Goal: Task Accomplishment & Management: Complete application form

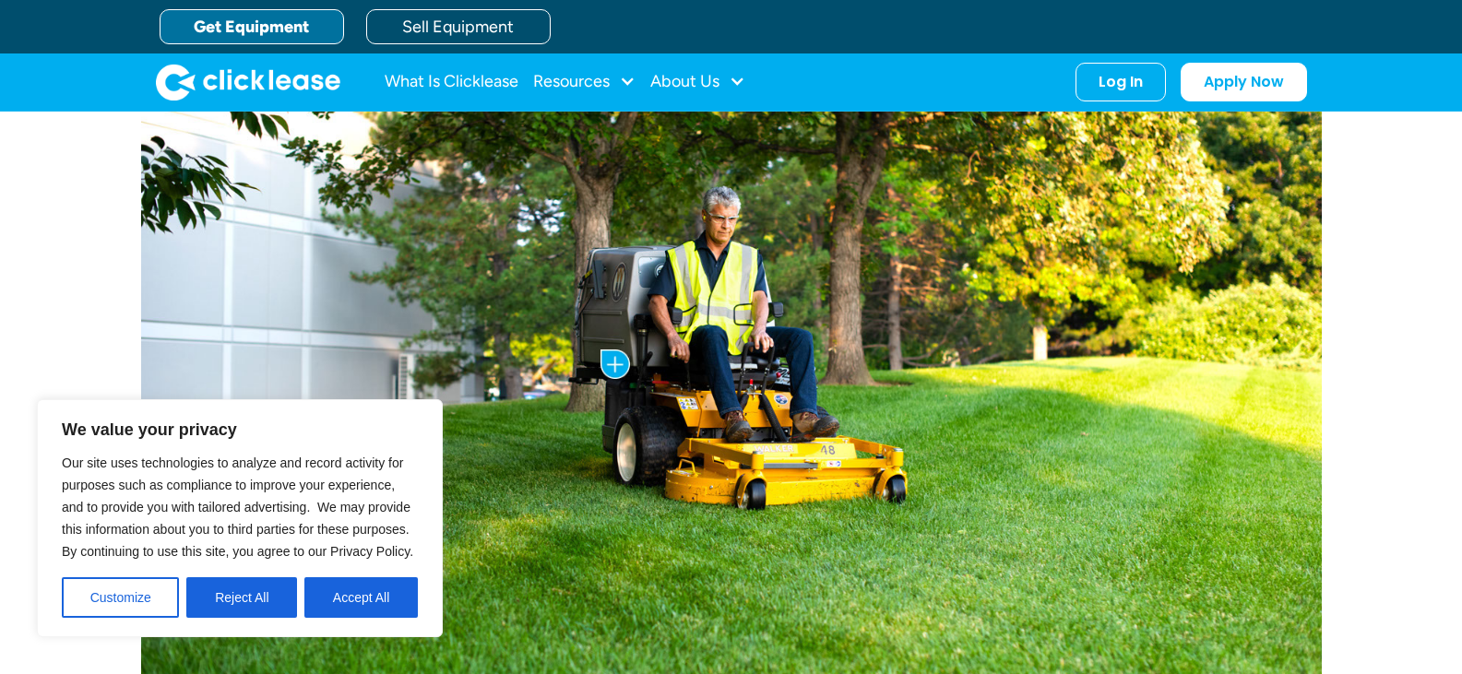
scroll to position [923, 0]
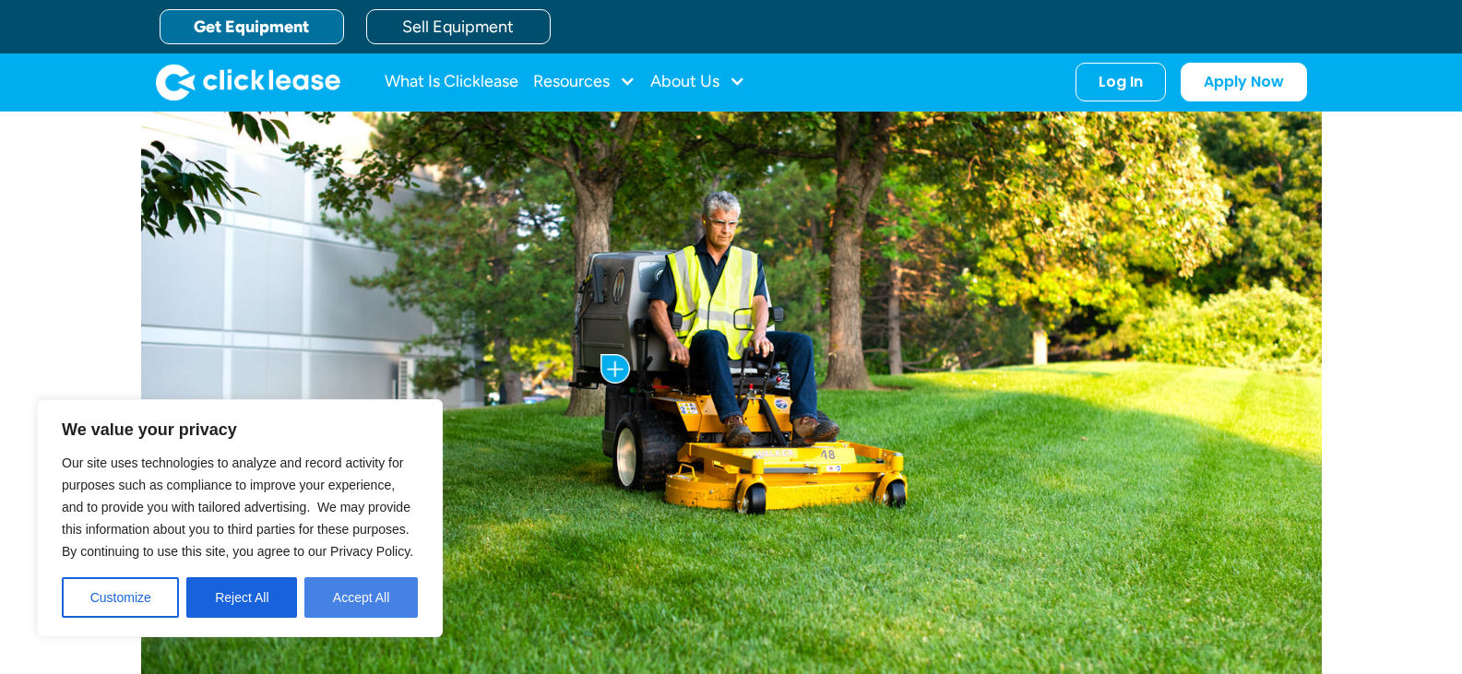
click at [371, 602] on button "Accept All" at bounding box center [360, 598] width 113 height 41
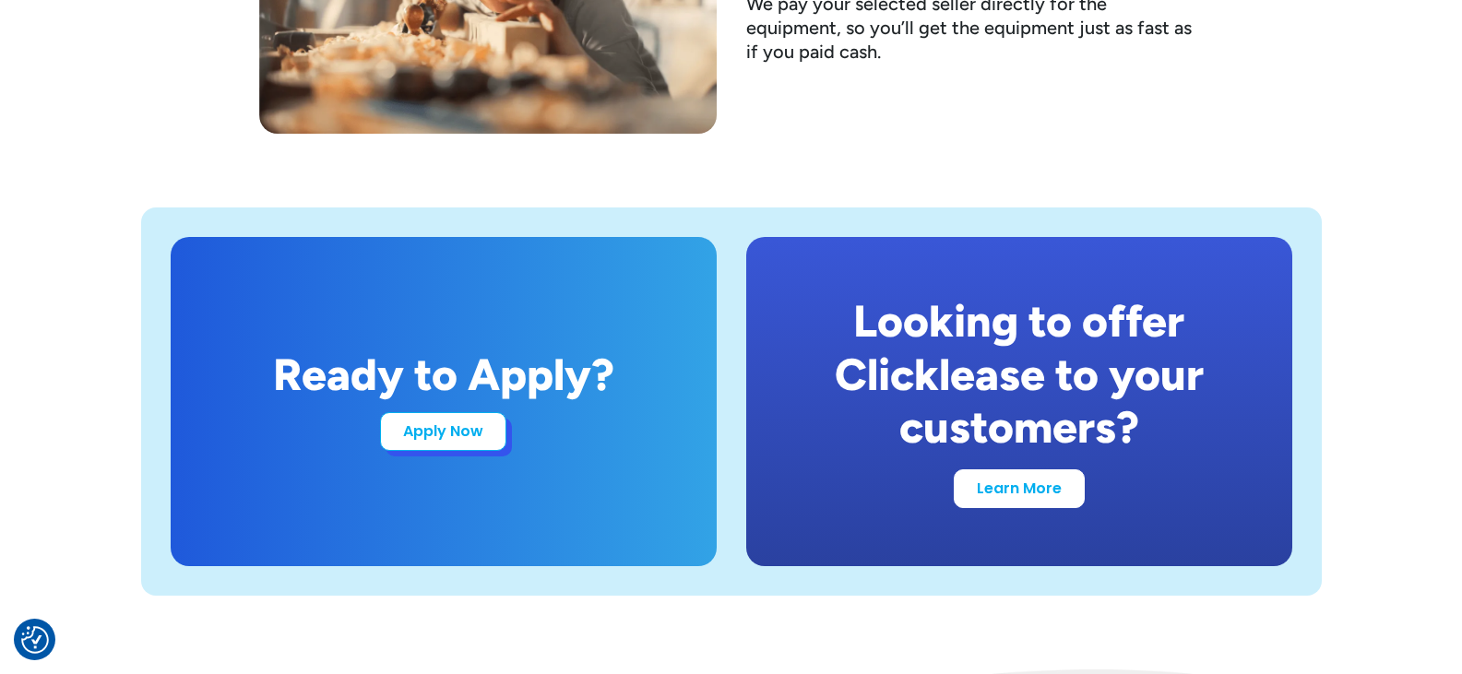
scroll to position [3506, 0]
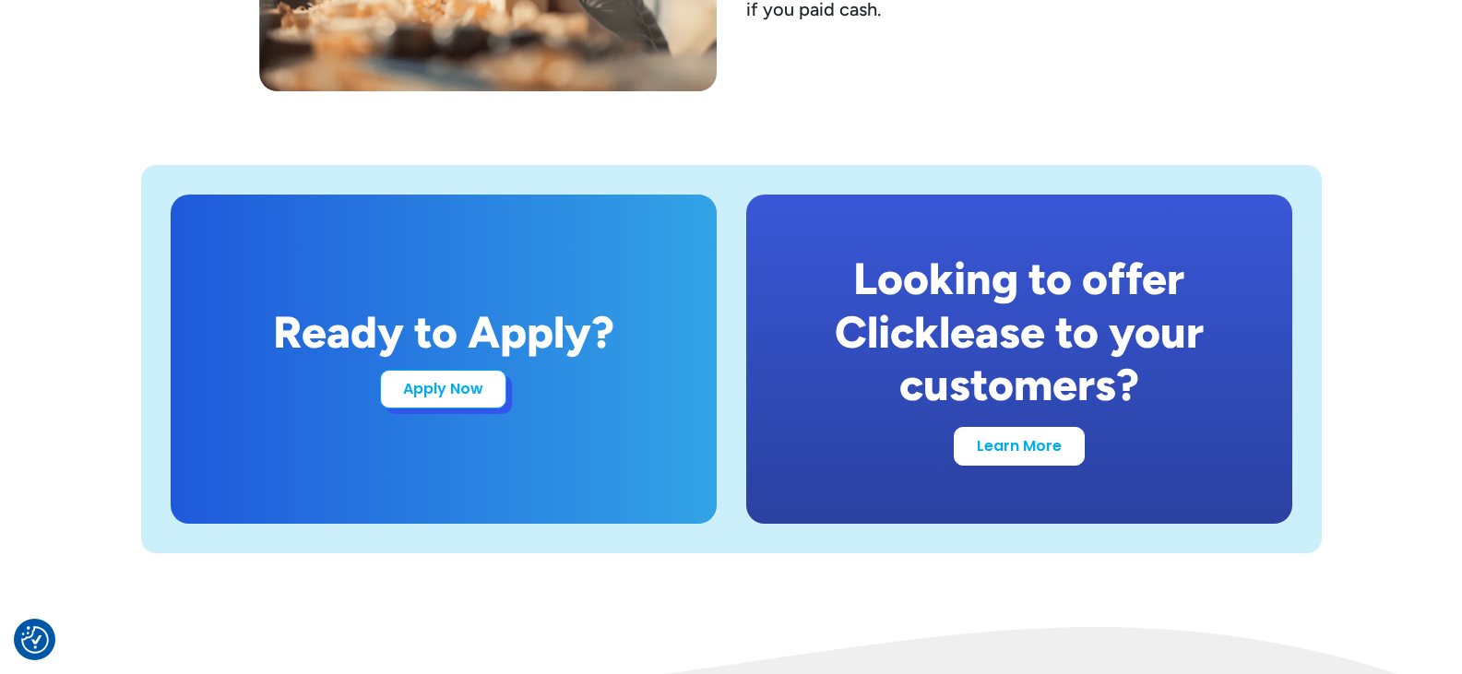
click at [455, 396] on link "Apply Now" at bounding box center [443, 389] width 126 height 39
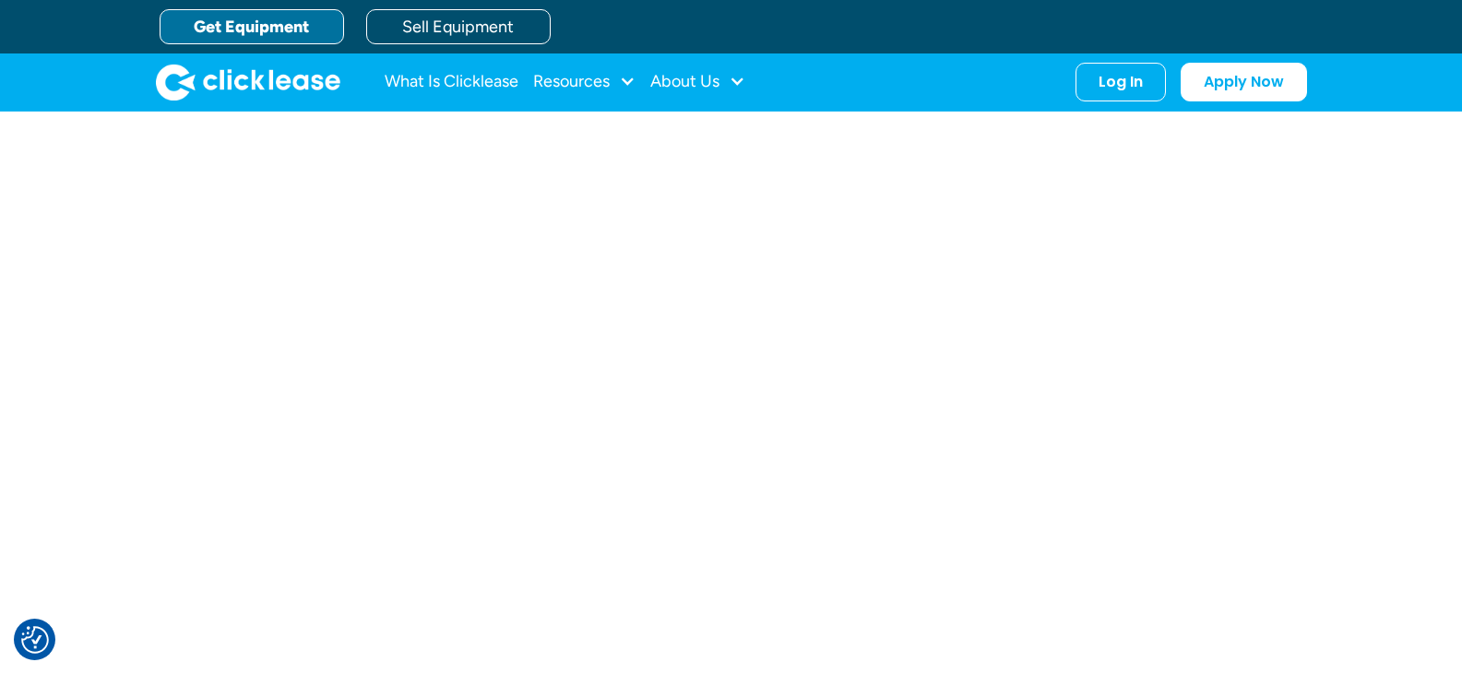
scroll to position [2692, 0]
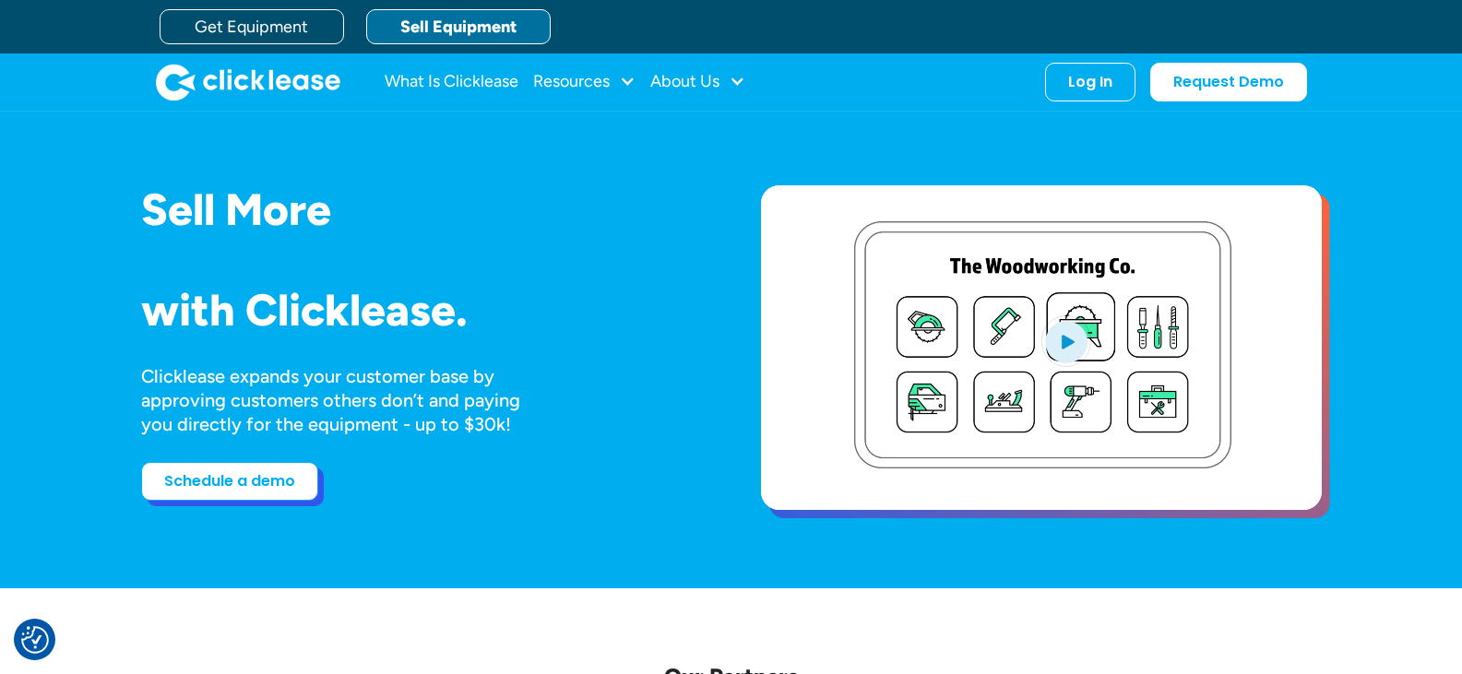
click at [272, 484] on link "Schedule a demo" at bounding box center [229, 481] width 177 height 39
